Goal: Transaction & Acquisition: Purchase product/service

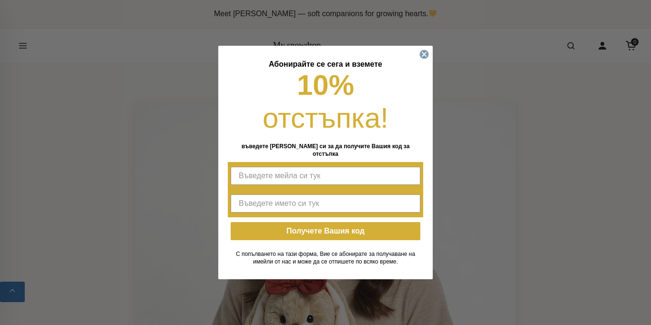
click at [424, 52] on icon "Close dialog" at bounding box center [424, 54] width 4 height 4
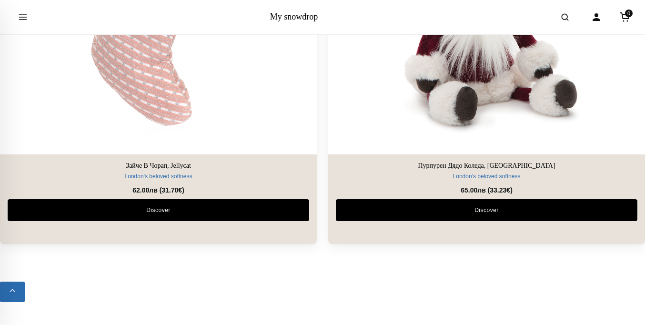
scroll to position [6494, 0]
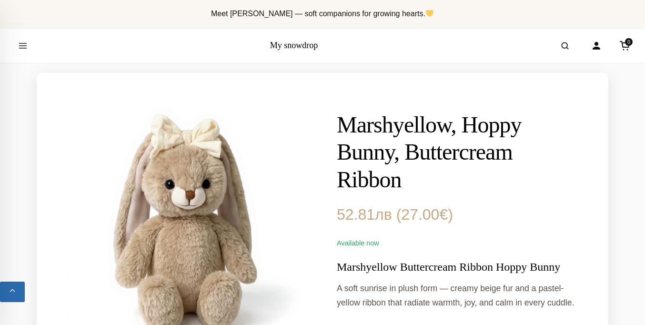
scroll to position [1054, 0]
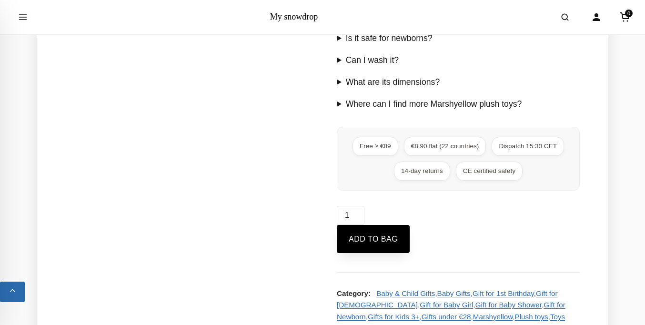
click at [374, 253] on button "Add to bag" at bounding box center [373, 239] width 73 height 29
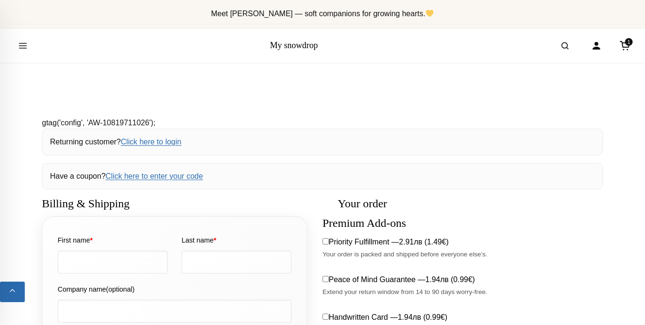
select select "BG-04"
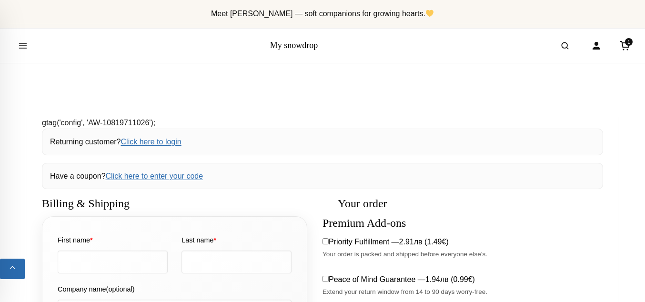
scroll to position [203, 0]
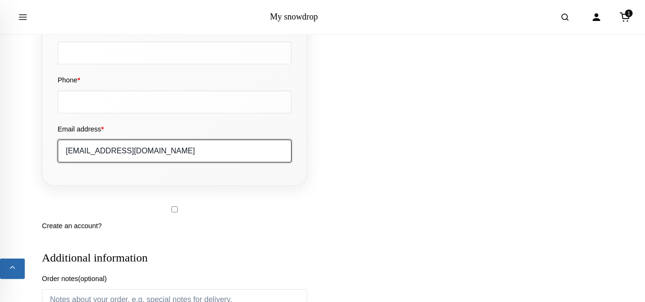
type input "[EMAIL_ADDRESS][DOMAIN_NAME]"
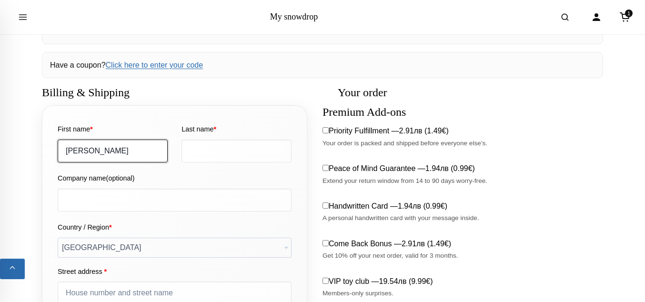
type input "[PERSON_NAME]"
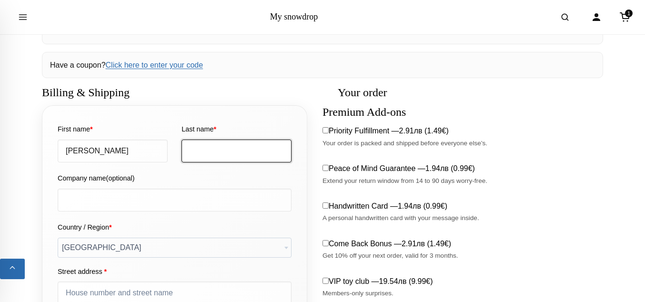
click at [236, 151] on input "Last name *" at bounding box center [236, 151] width 110 height 23
type input "[PERSON_NAME]"
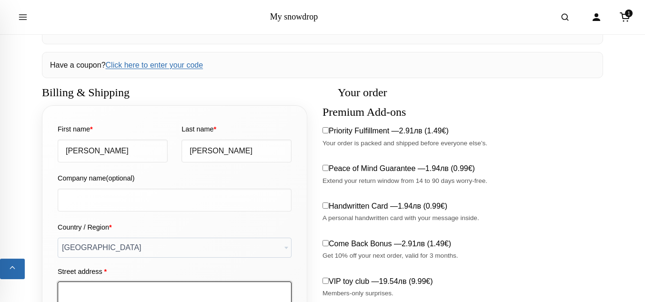
click at [174, 282] on input "Street address *" at bounding box center [175, 293] width 234 height 23
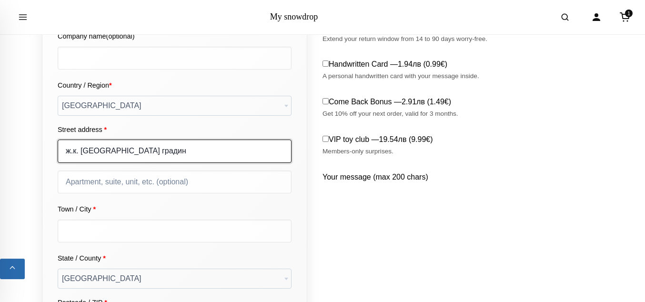
type input "ж.к. [GEOGRAPHIC_DATA]"
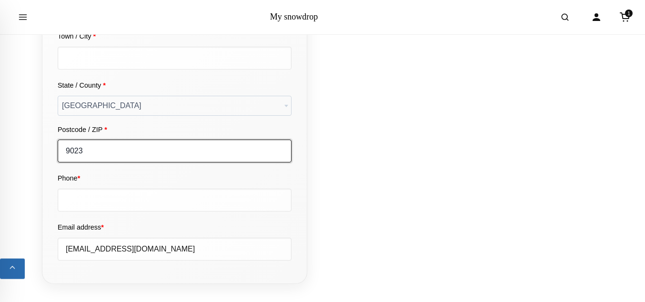
type input "9023"
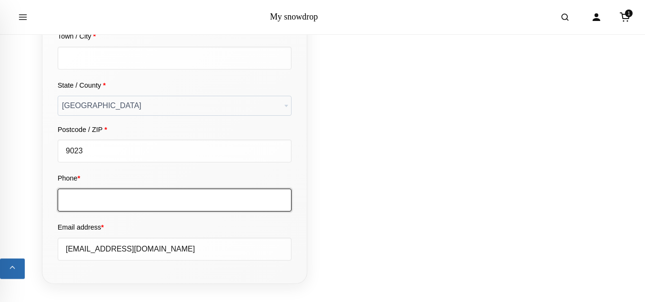
click at [174, 189] on input "Phone *" at bounding box center [175, 200] width 234 height 23
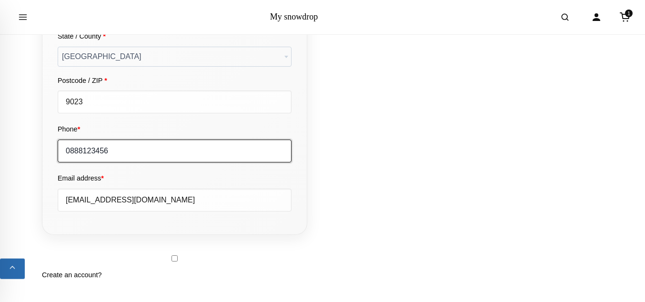
type input "0888123456"
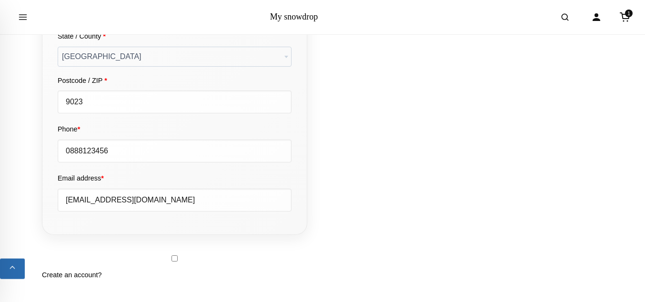
click at [174, 20] on input "Town / City *" at bounding box center [175, 9] width 234 height 23
type input "Varna"
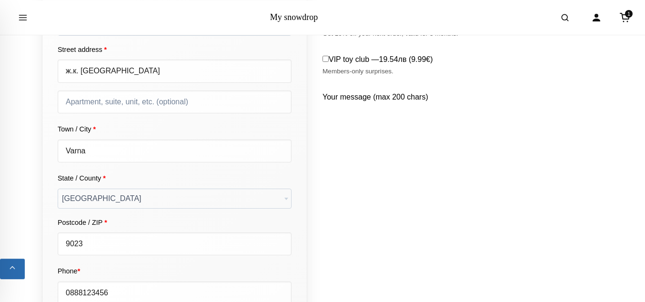
scroll to position [1002, 0]
